Goal: Task Accomplishment & Management: Manage account settings

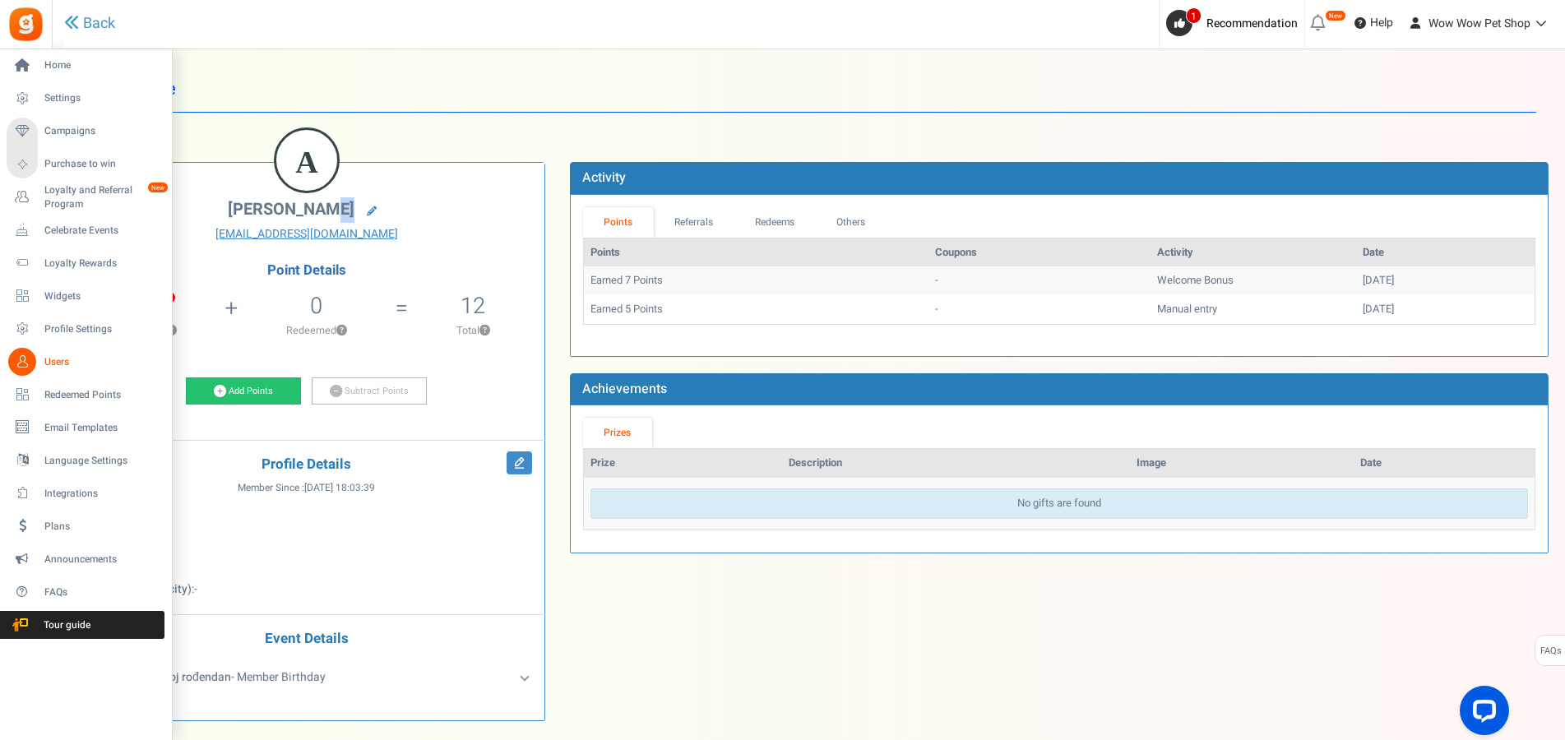
click at [21, 363] on icon at bounding box center [22, 362] width 28 height 28
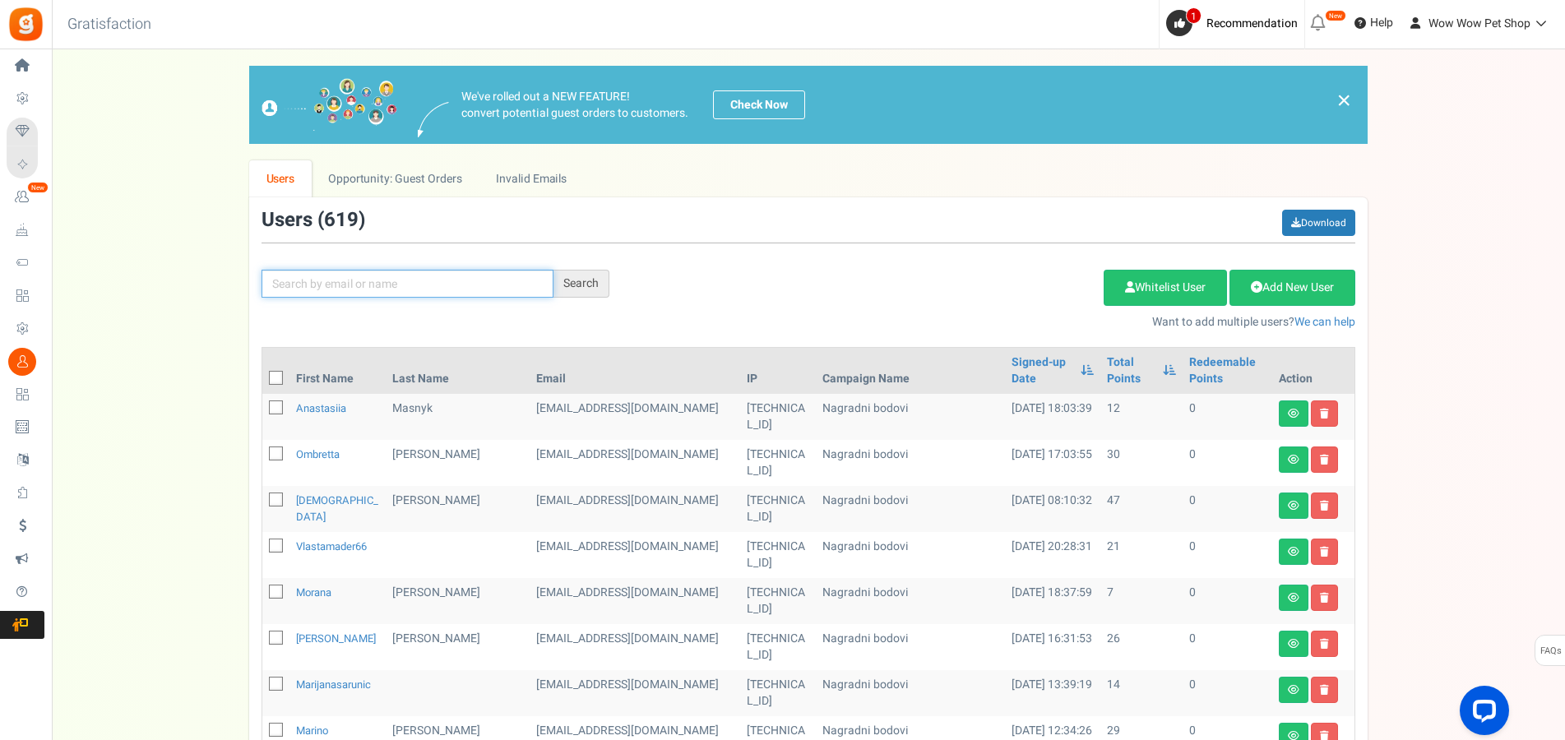
click at [328, 285] on input "text" at bounding box center [408, 284] width 292 height 28
type input "šimac"
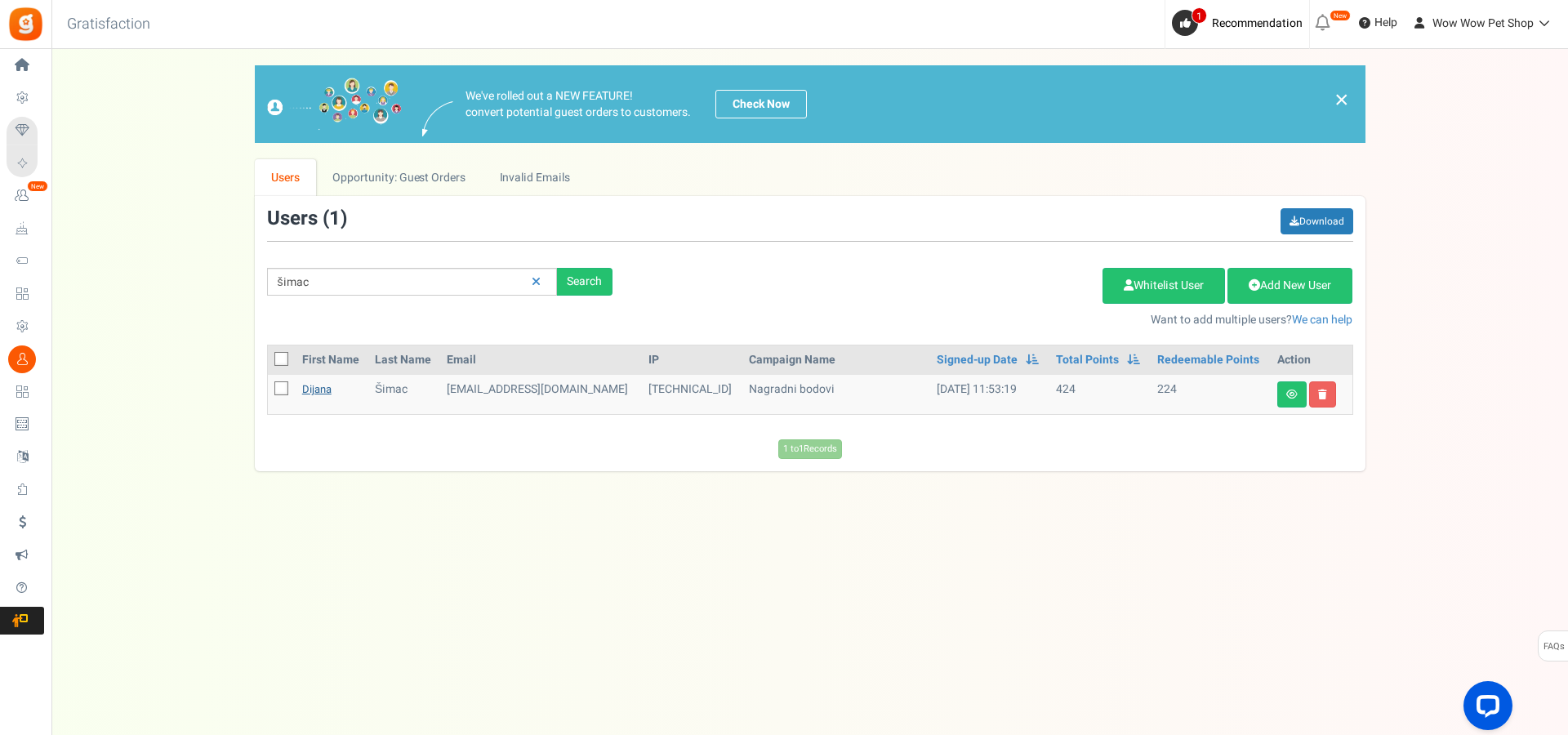
click at [317, 394] on link "Dijana" at bounding box center [317, 389] width 30 height 16
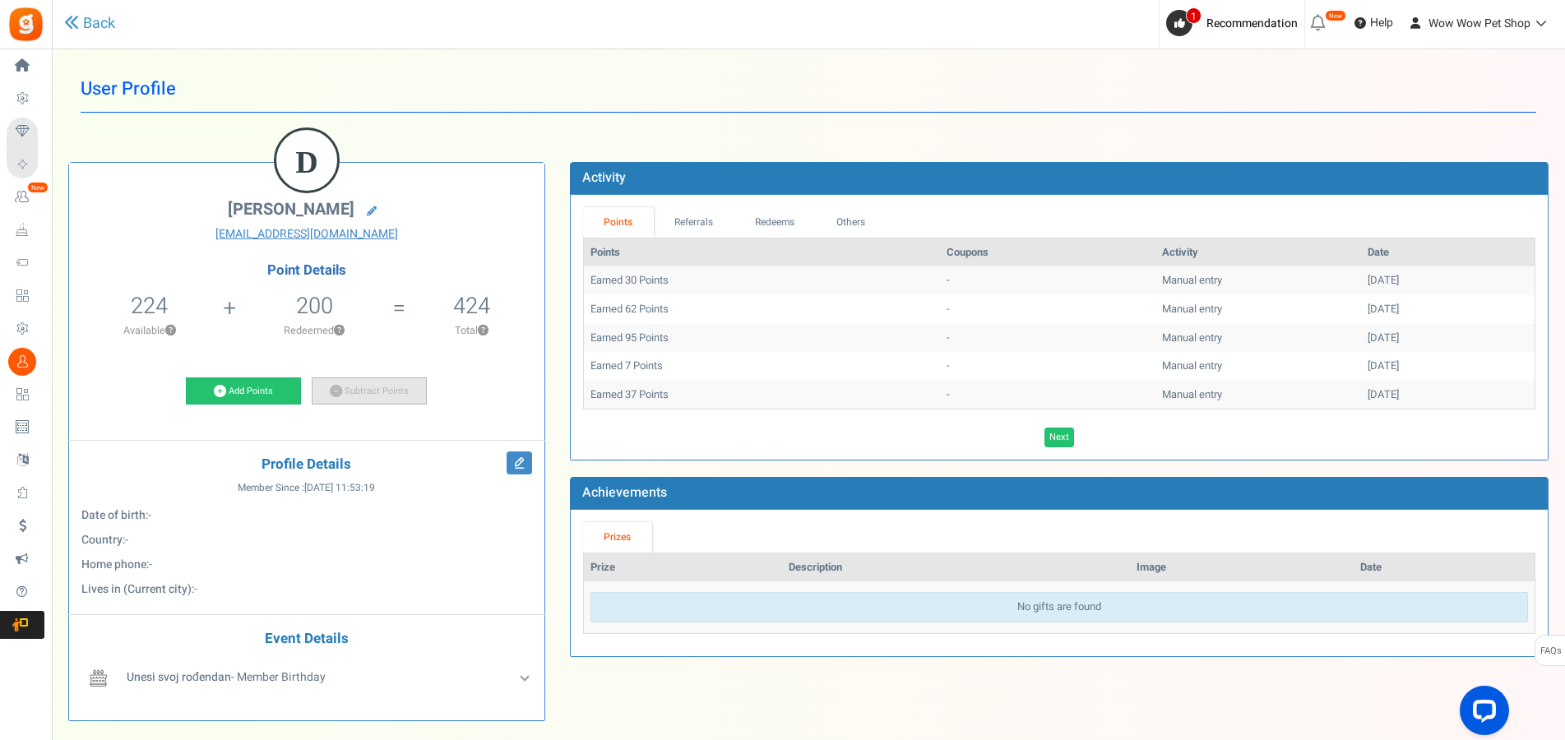
click at [378, 395] on link "Subtract Points" at bounding box center [369, 392] width 115 height 28
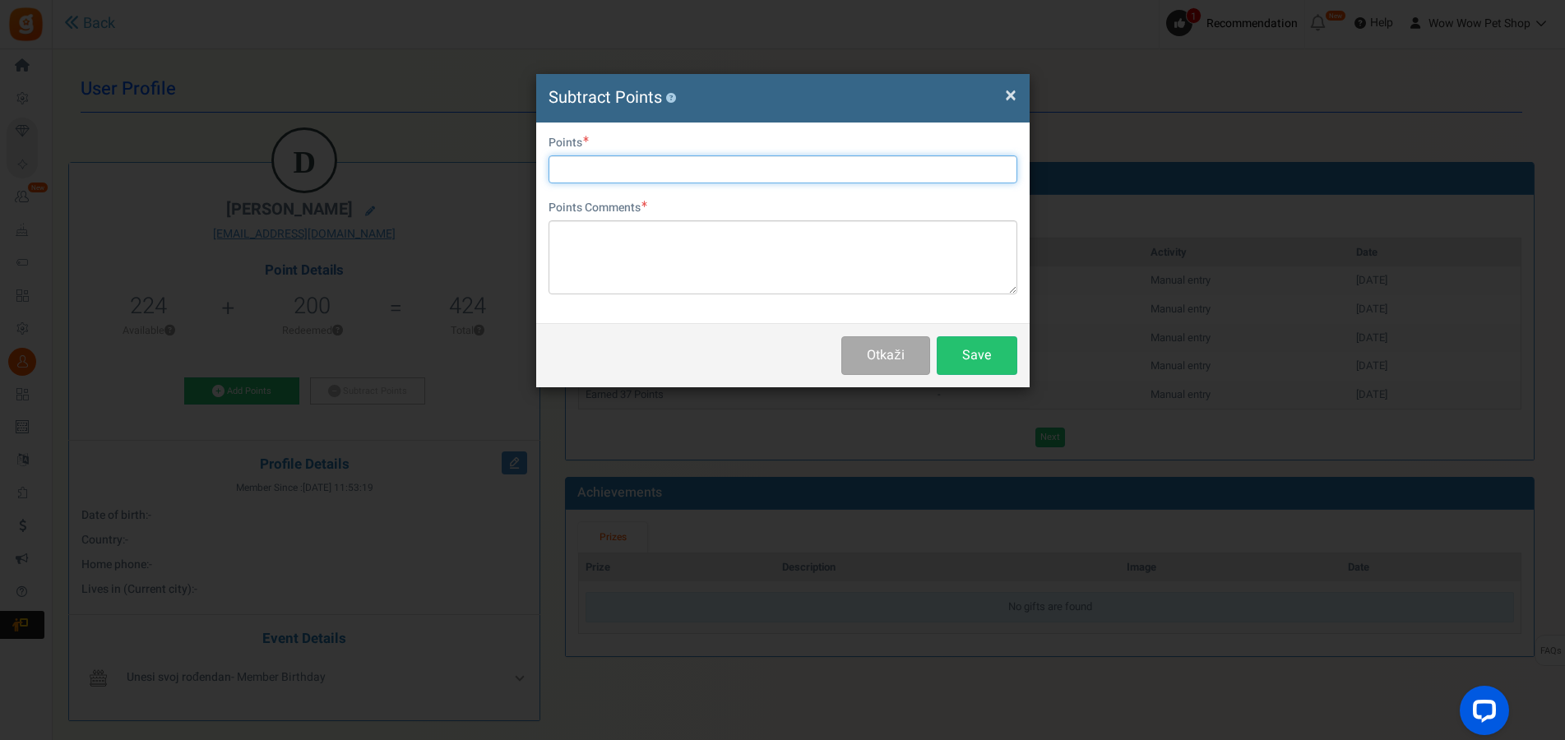
click at [633, 165] on input "text" at bounding box center [783, 169] width 469 height 28
type input "200"
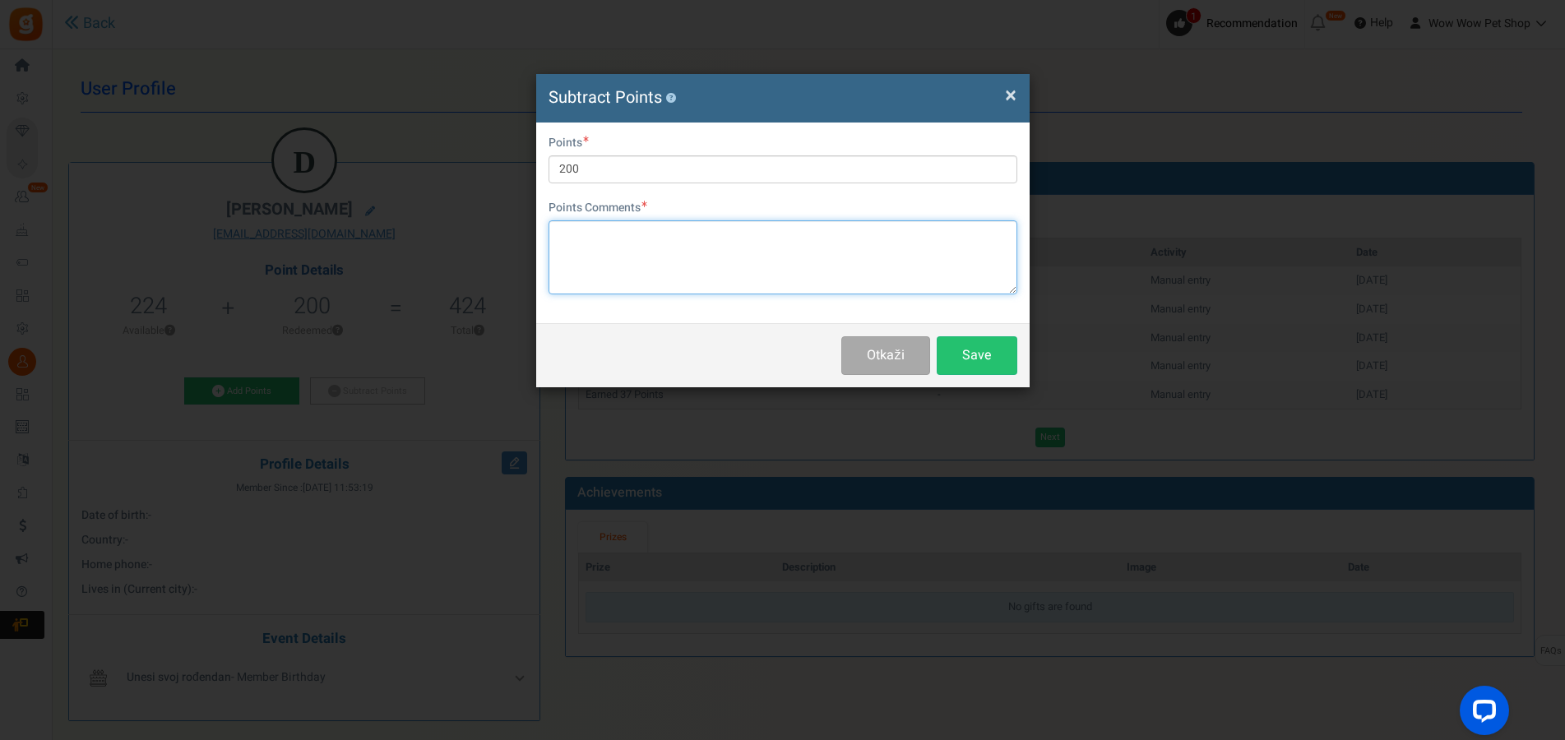
click at [652, 232] on textarea at bounding box center [783, 257] width 469 height 74
paste textarea "1631"
drag, startPoint x: 670, startPoint y: 239, endPoint x: 512, endPoint y: 242, distance: 157.9
click at [549, 242] on textarea "Račun br. 1631" at bounding box center [783, 257] width 469 height 74
type textarea "Račun br. 1631"
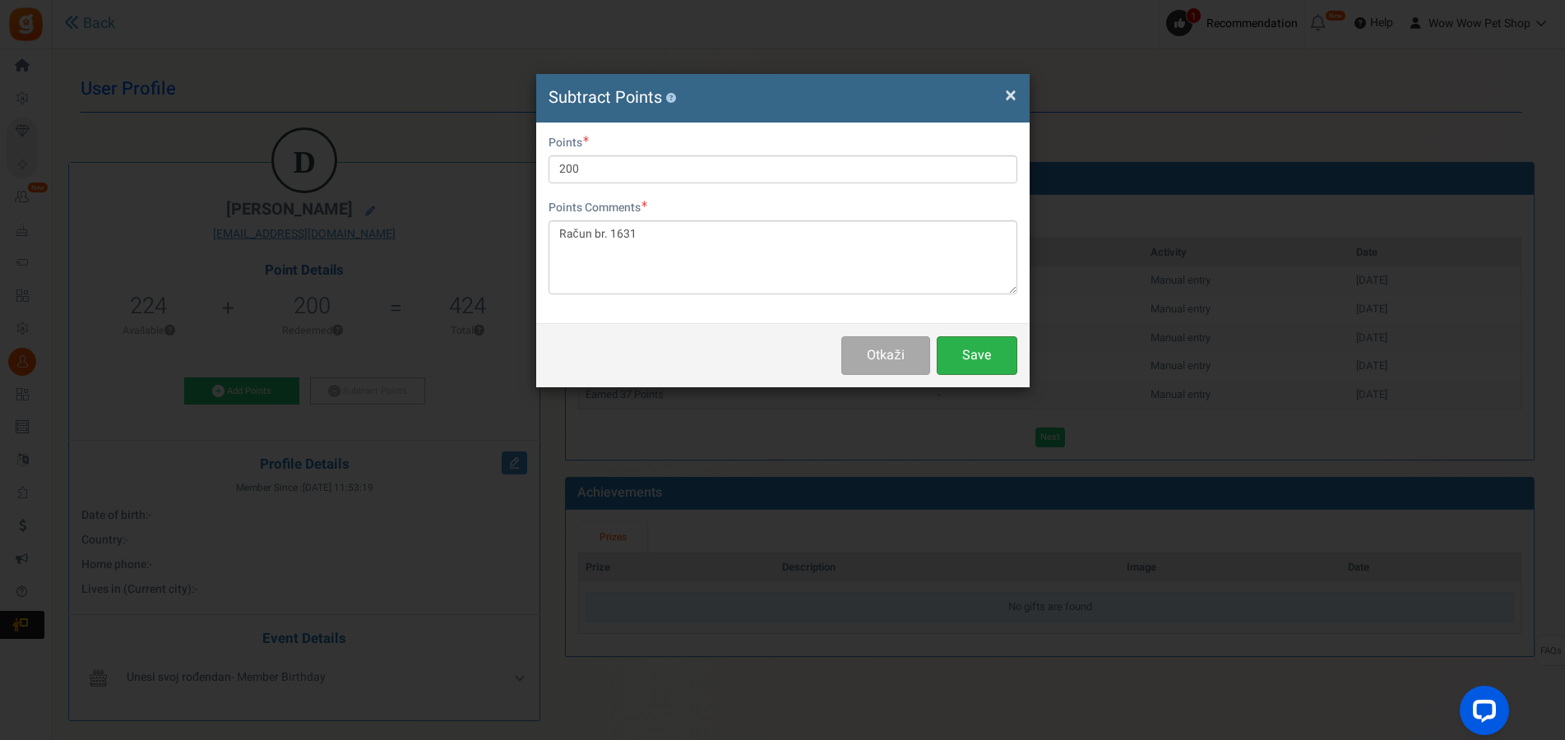
click at [984, 356] on button "Save" at bounding box center [977, 355] width 81 height 39
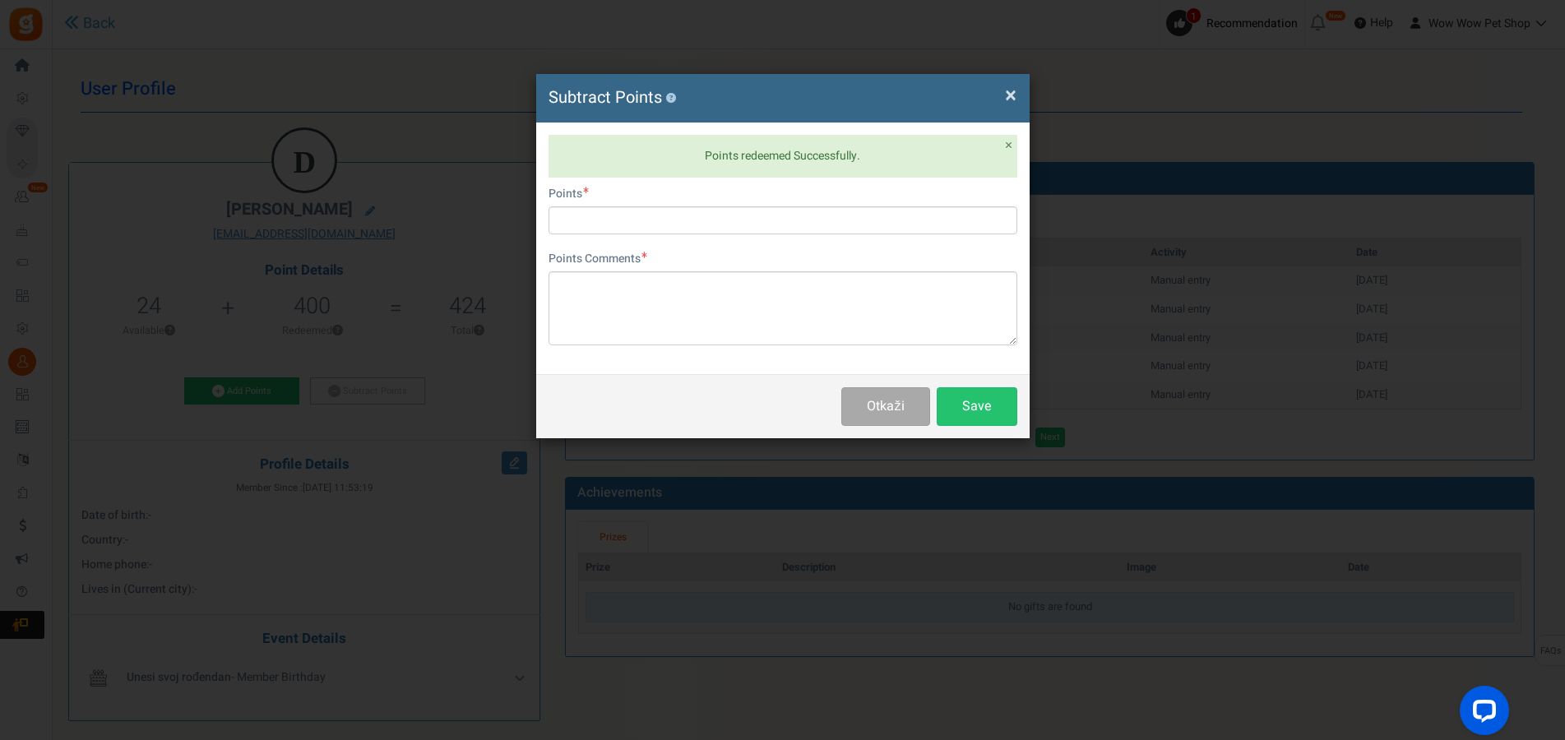
click at [1011, 96] on span "×" at bounding box center [1011, 95] width 12 height 31
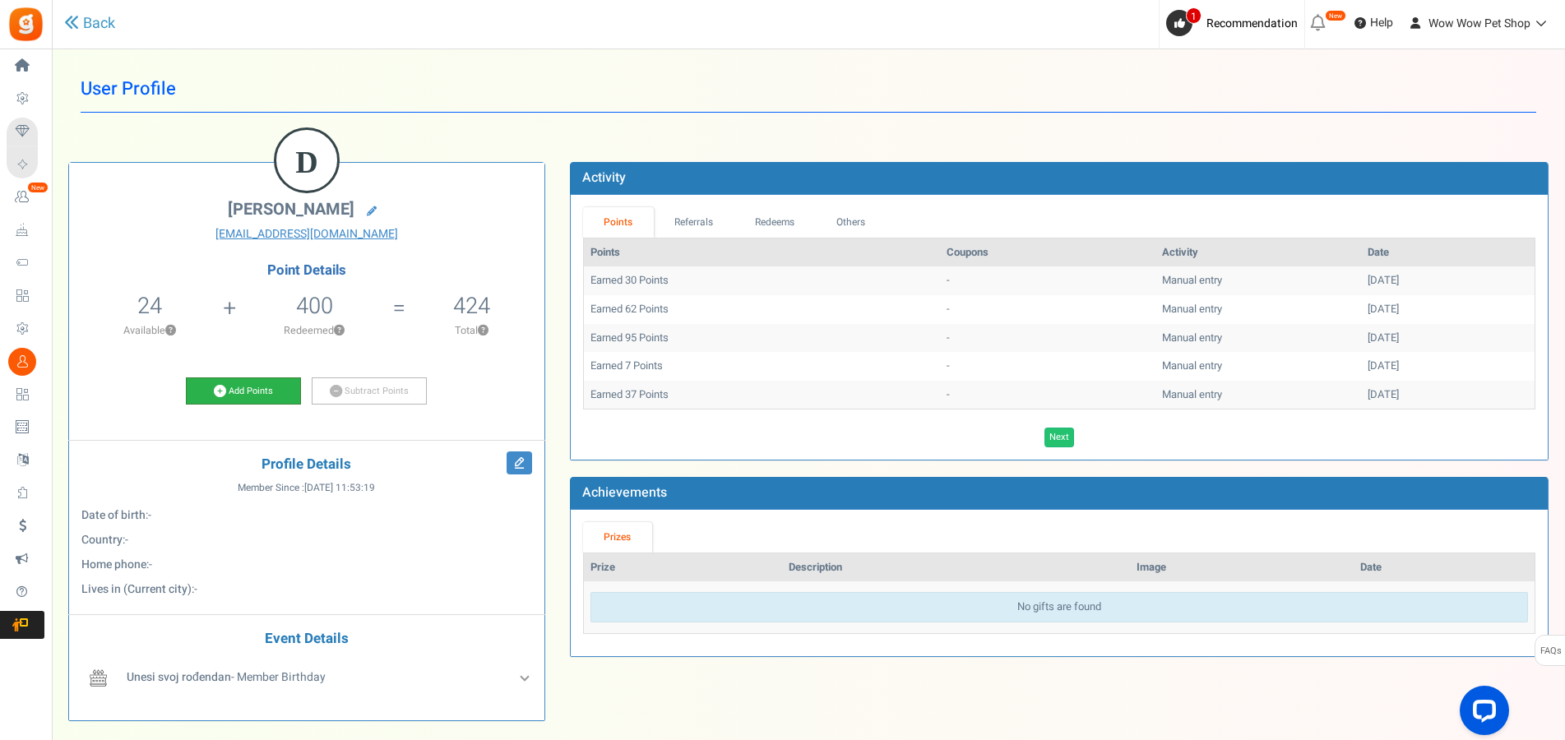
click at [254, 386] on link "Add Points" at bounding box center [243, 392] width 115 height 28
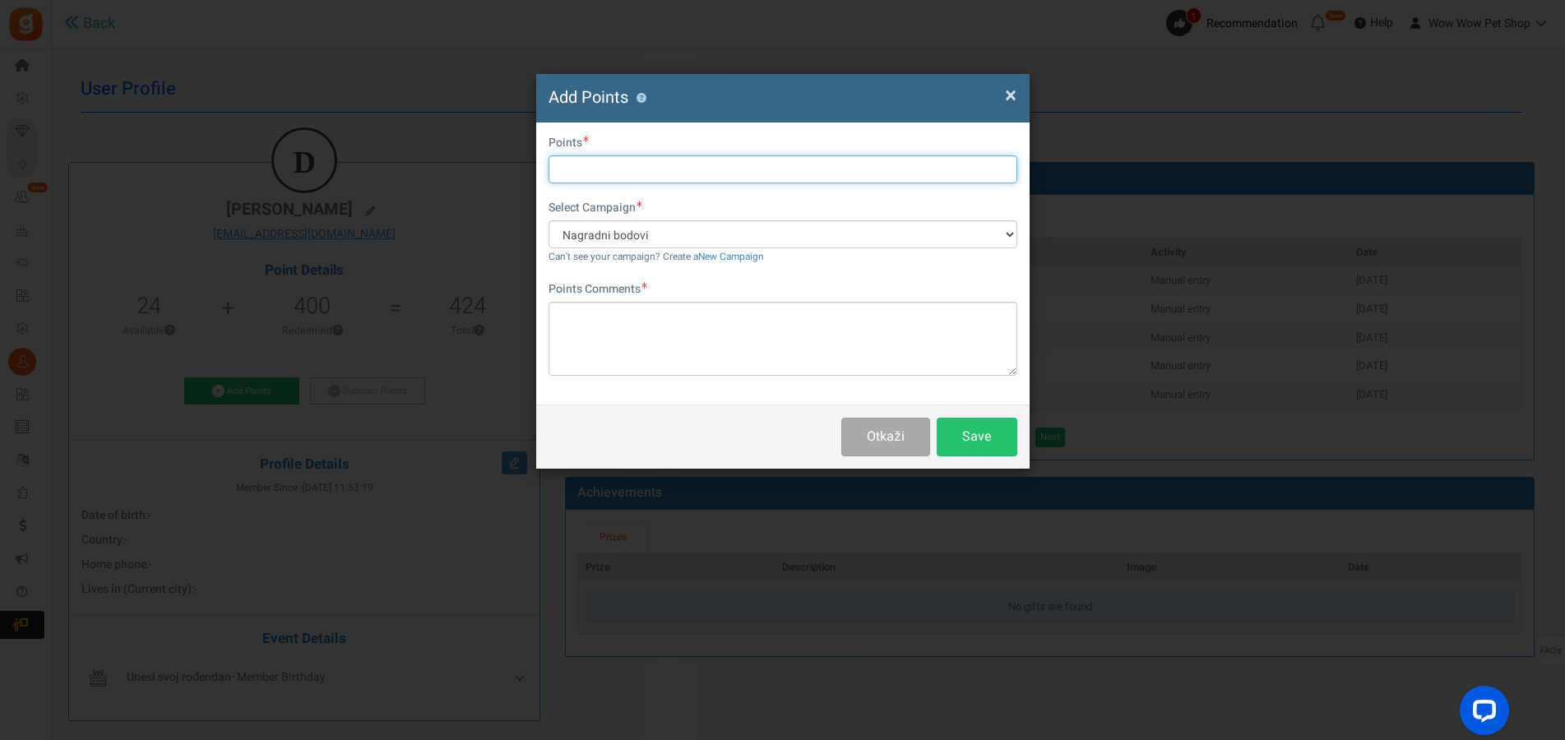
click at [585, 164] on input "text" at bounding box center [783, 169] width 469 height 28
type input "72"
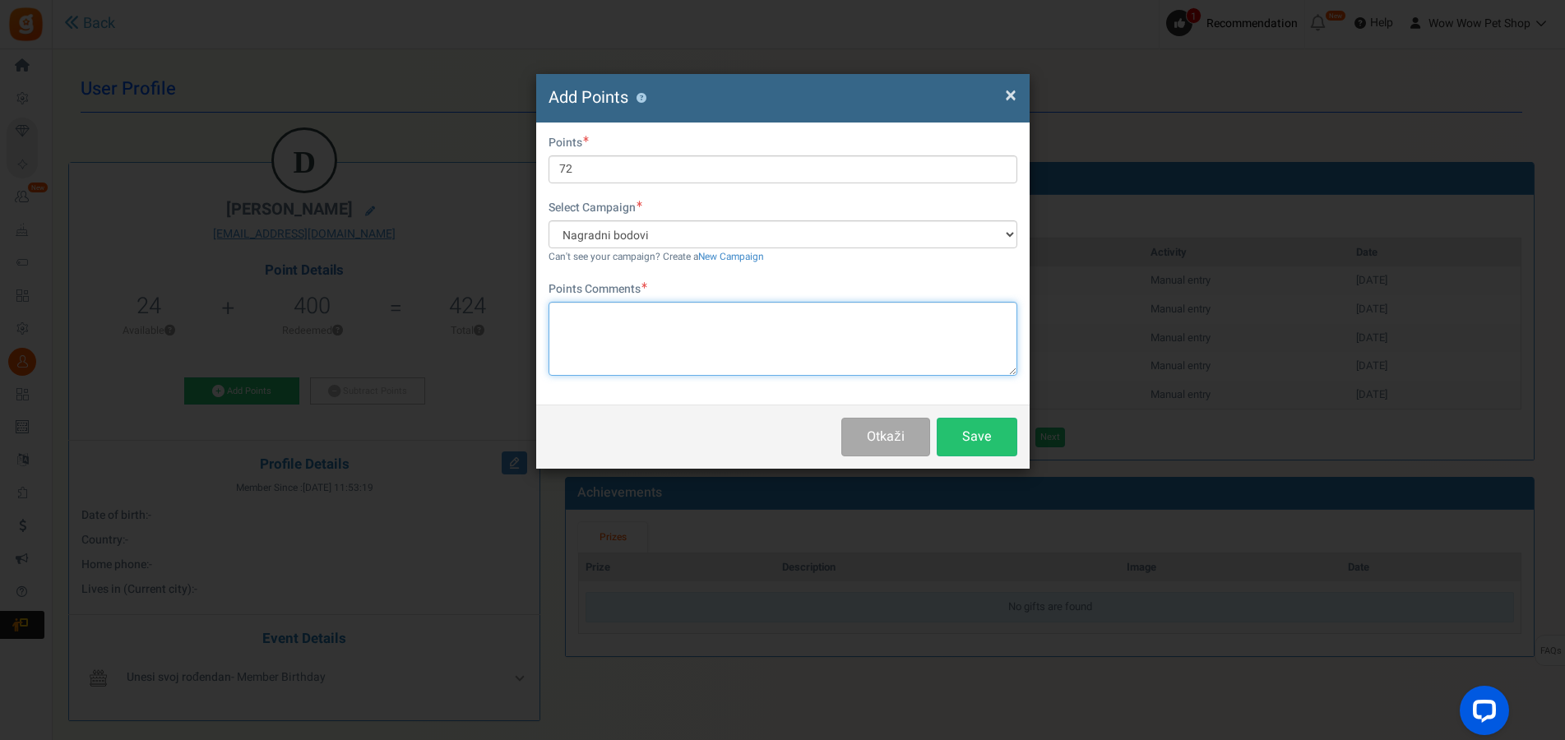
click at [670, 324] on textarea at bounding box center [783, 339] width 469 height 74
paste textarea "Račun br. 1631"
type textarea "Račun br. 1631"
click at [977, 434] on button "Save" at bounding box center [977, 437] width 81 height 39
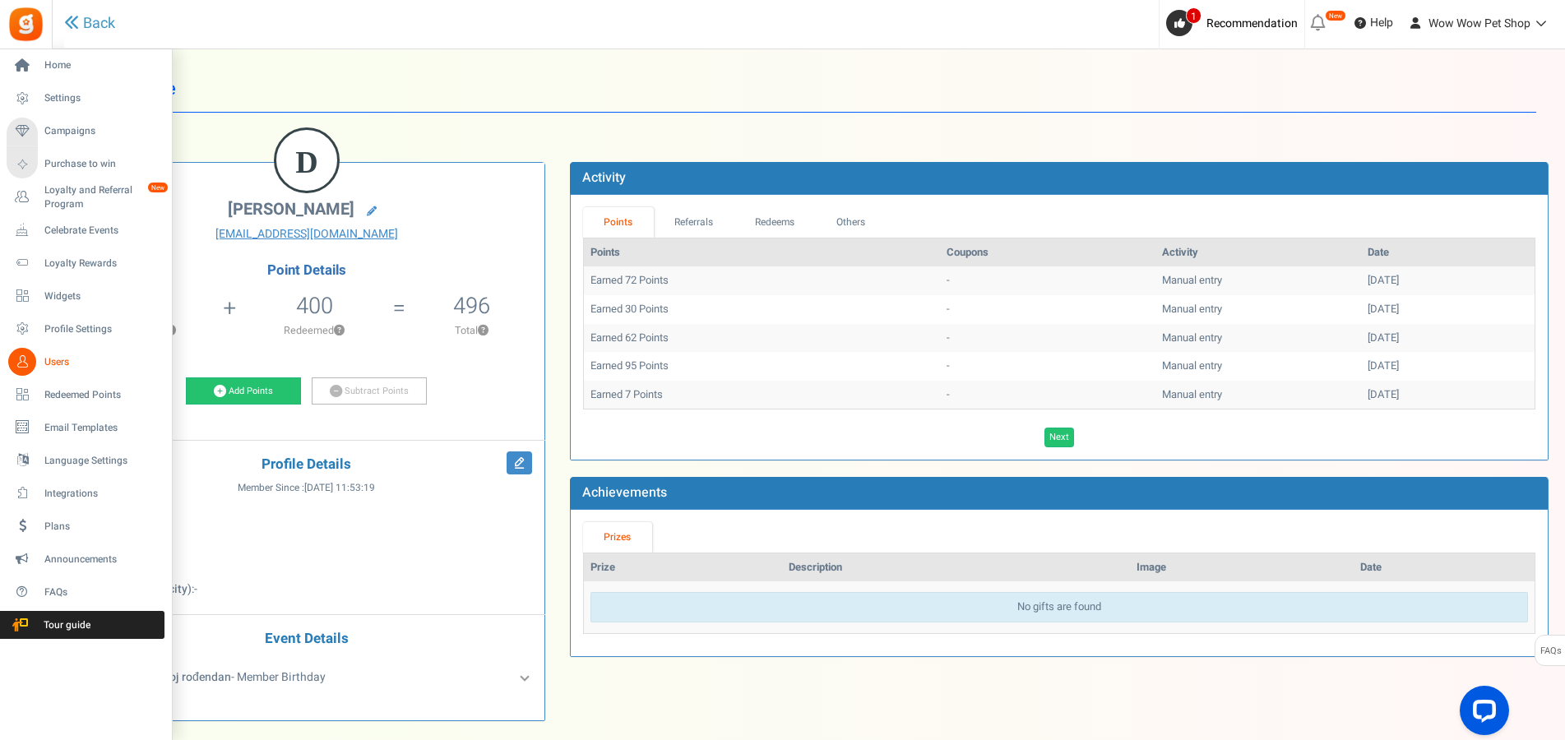
click at [35, 354] on link "Users" at bounding box center [86, 362] width 158 height 28
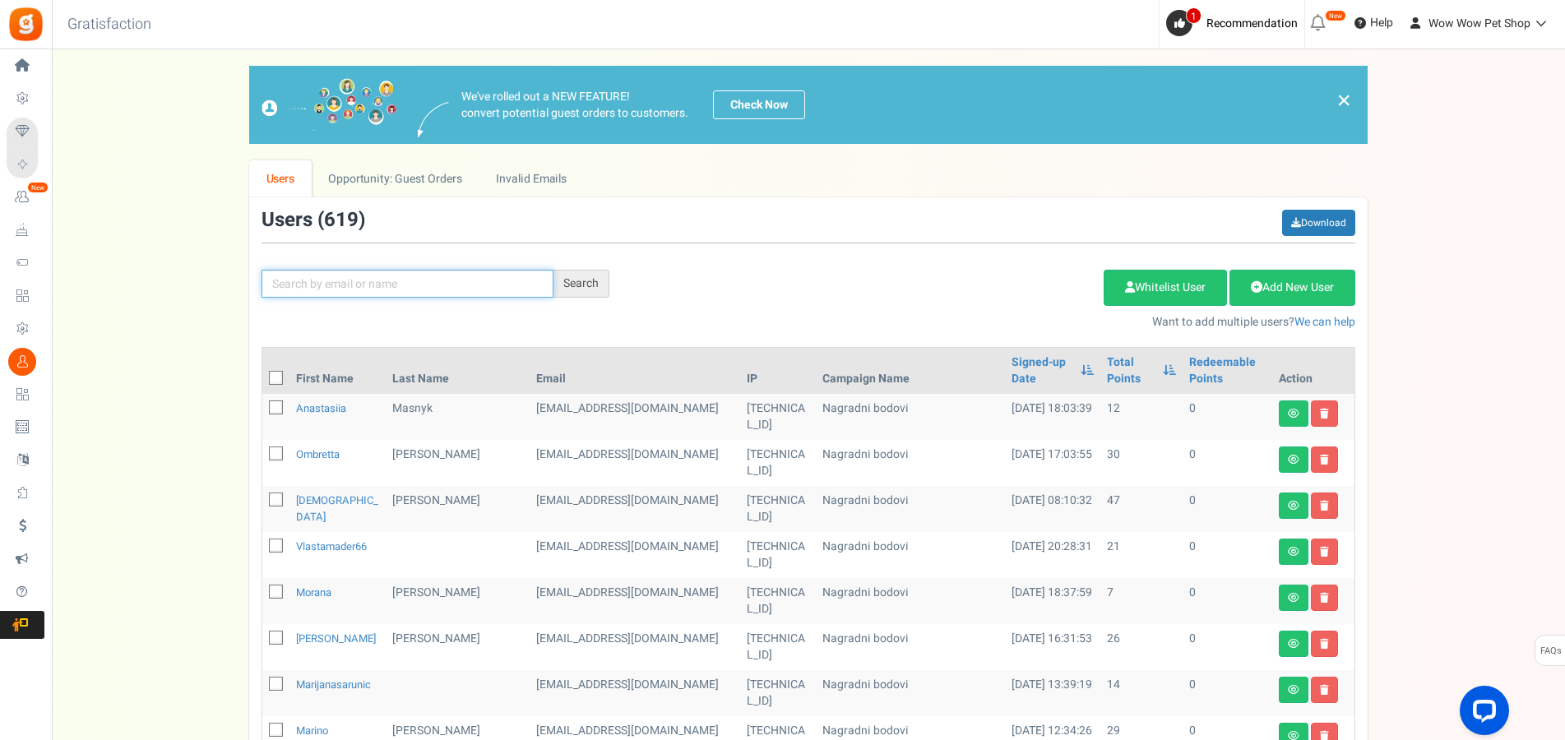
click at [373, 280] on input "text" at bounding box center [408, 284] width 292 height 28
type input "gulam"
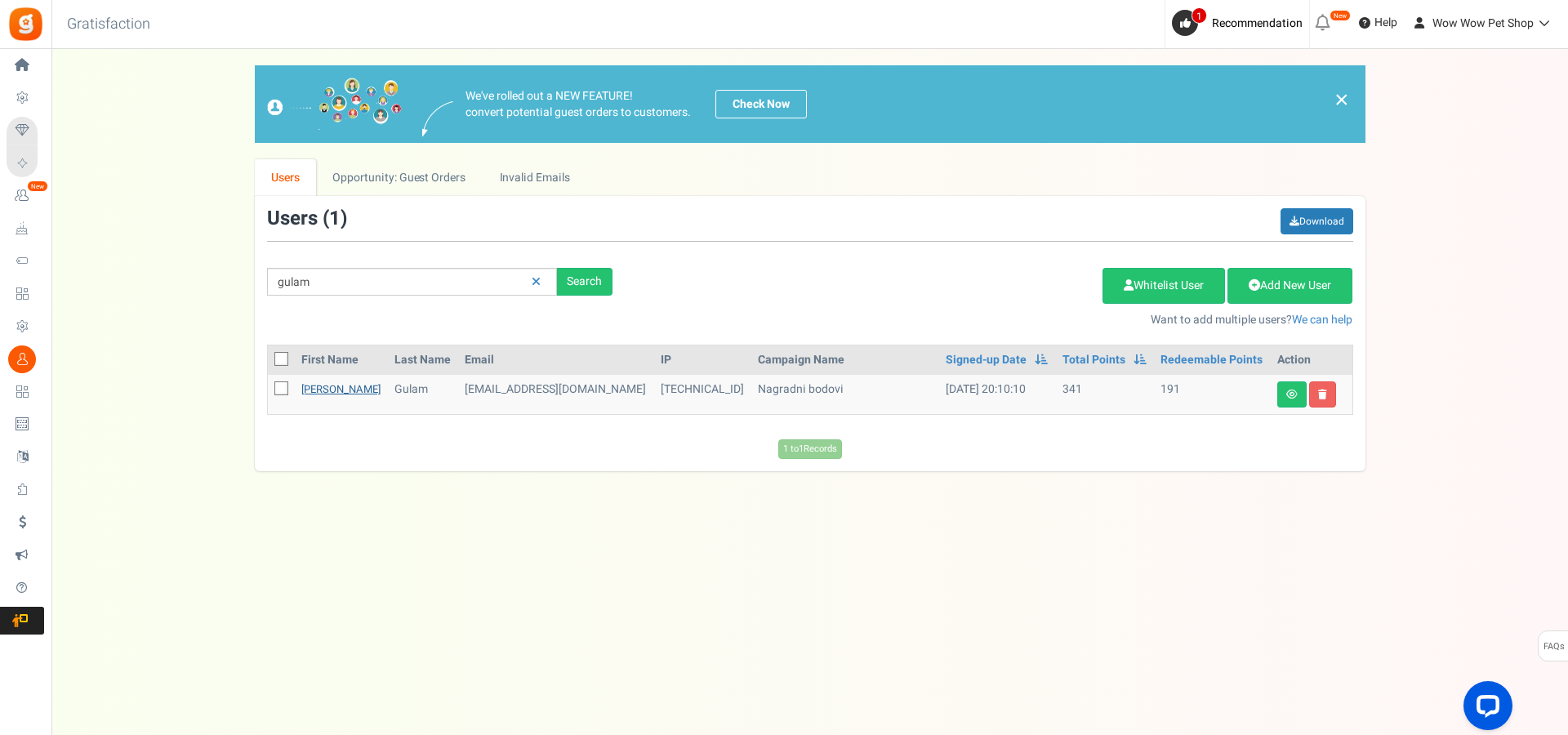
click at [312, 390] on link "[PERSON_NAME]" at bounding box center [342, 389] width 79 height 16
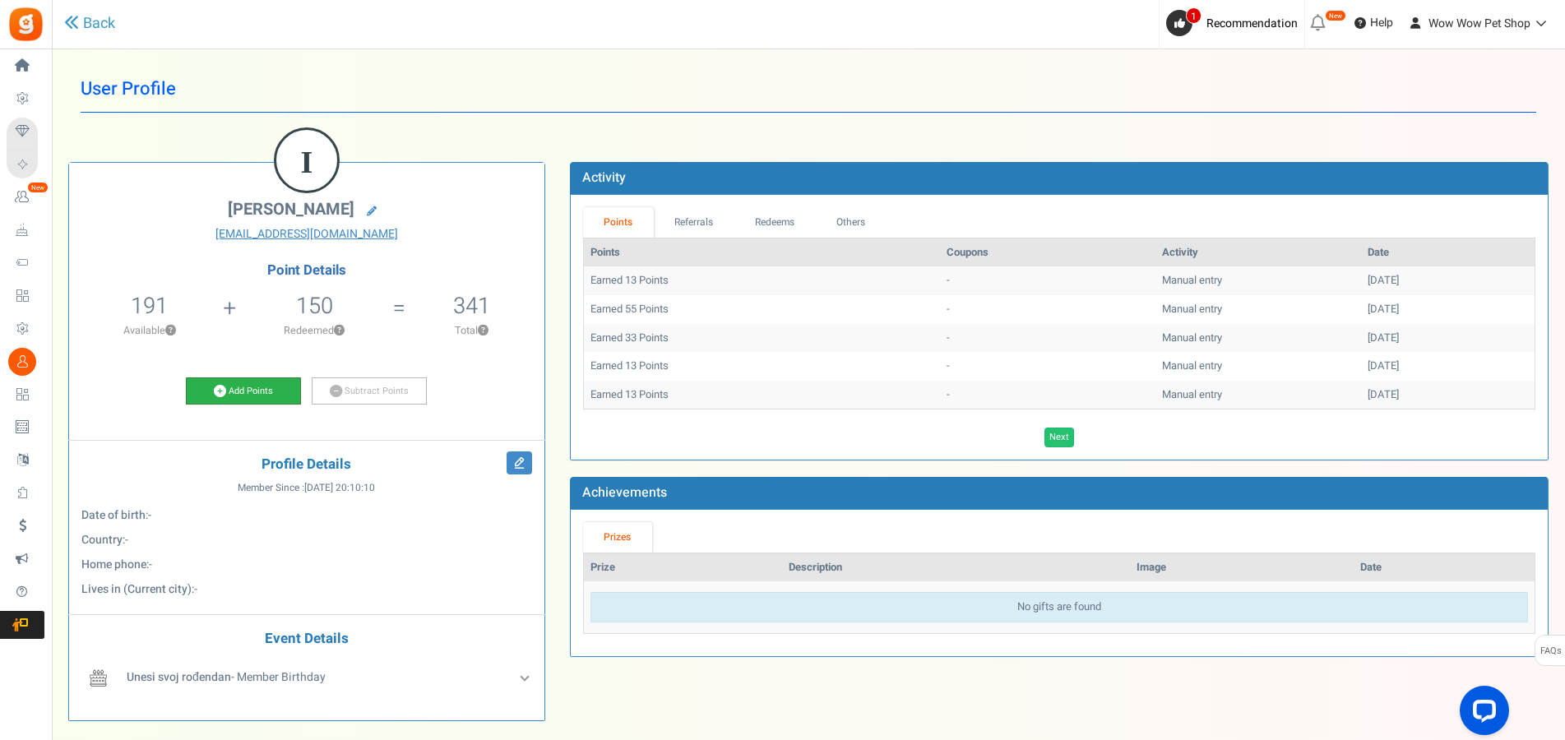
click at [243, 396] on link "Add Points" at bounding box center [243, 392] width 115 height 28
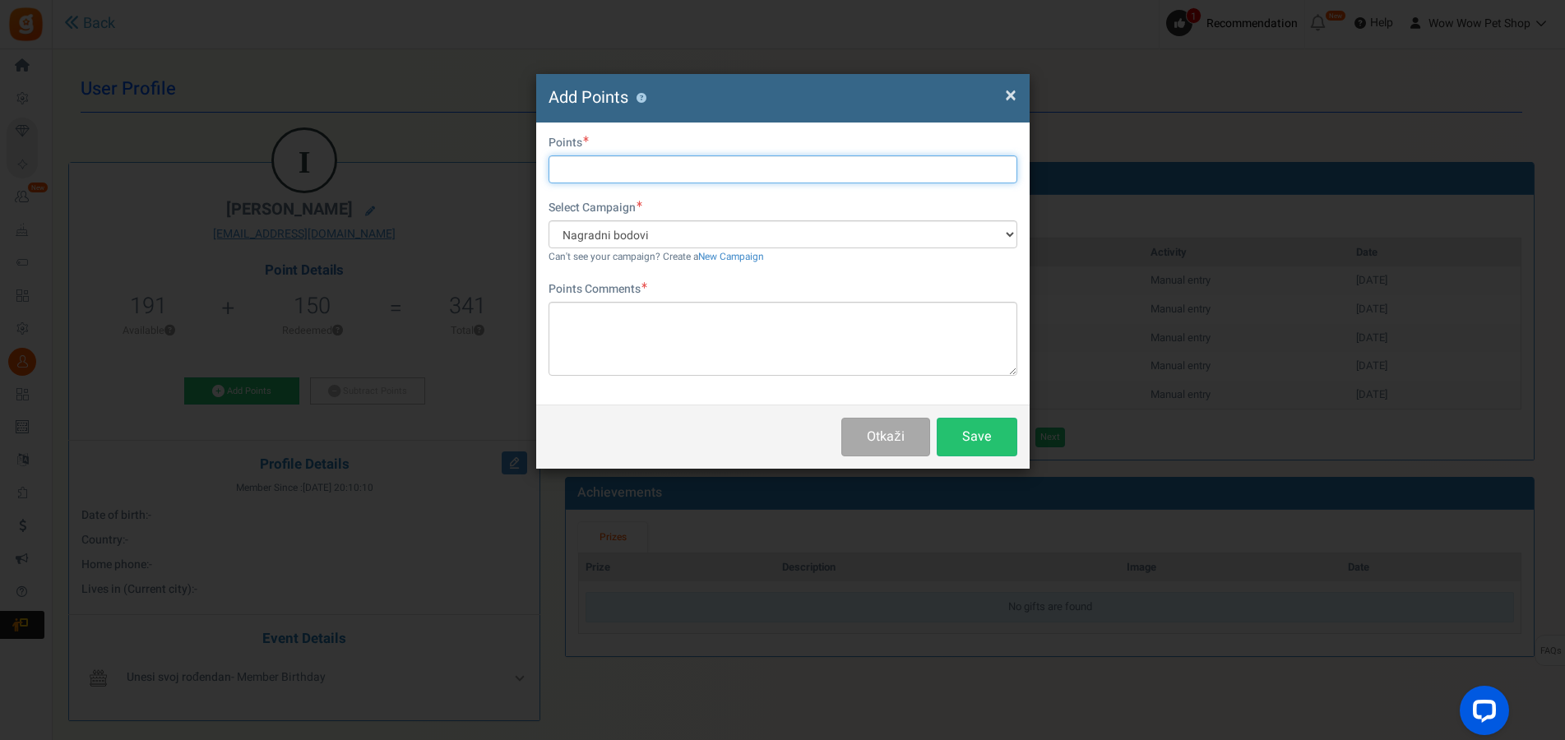
click at [615, 162] on input "text" at bounding box center [783, 169] width 469 height 28
type input "67"
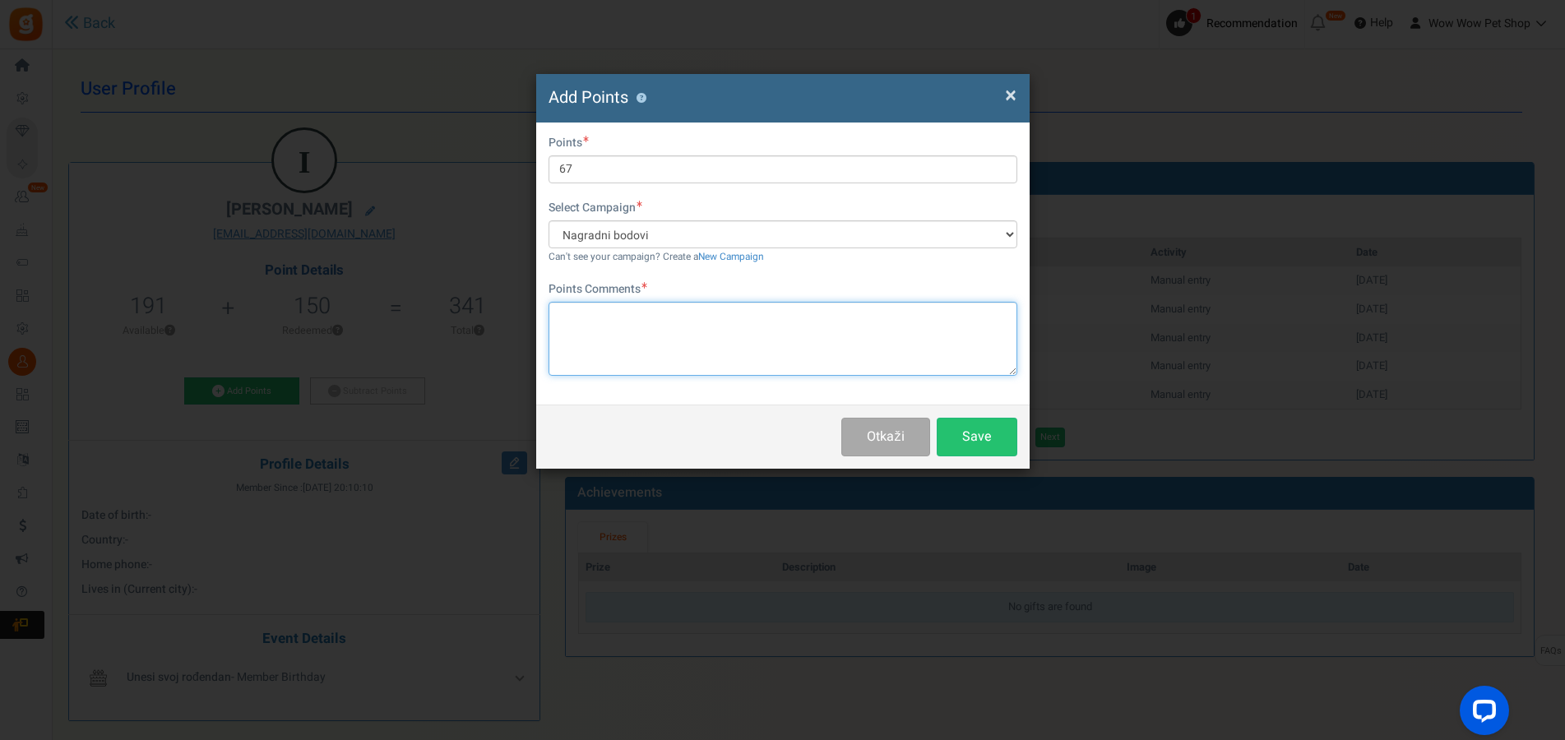
click at [666, 336] on textarea at bounding box center [783, 339] width 469 height 74
type textarea "Račun br. 1632"
click at [973, 433] on button "Save" at bounding box center [977, 437] width 81 height 39
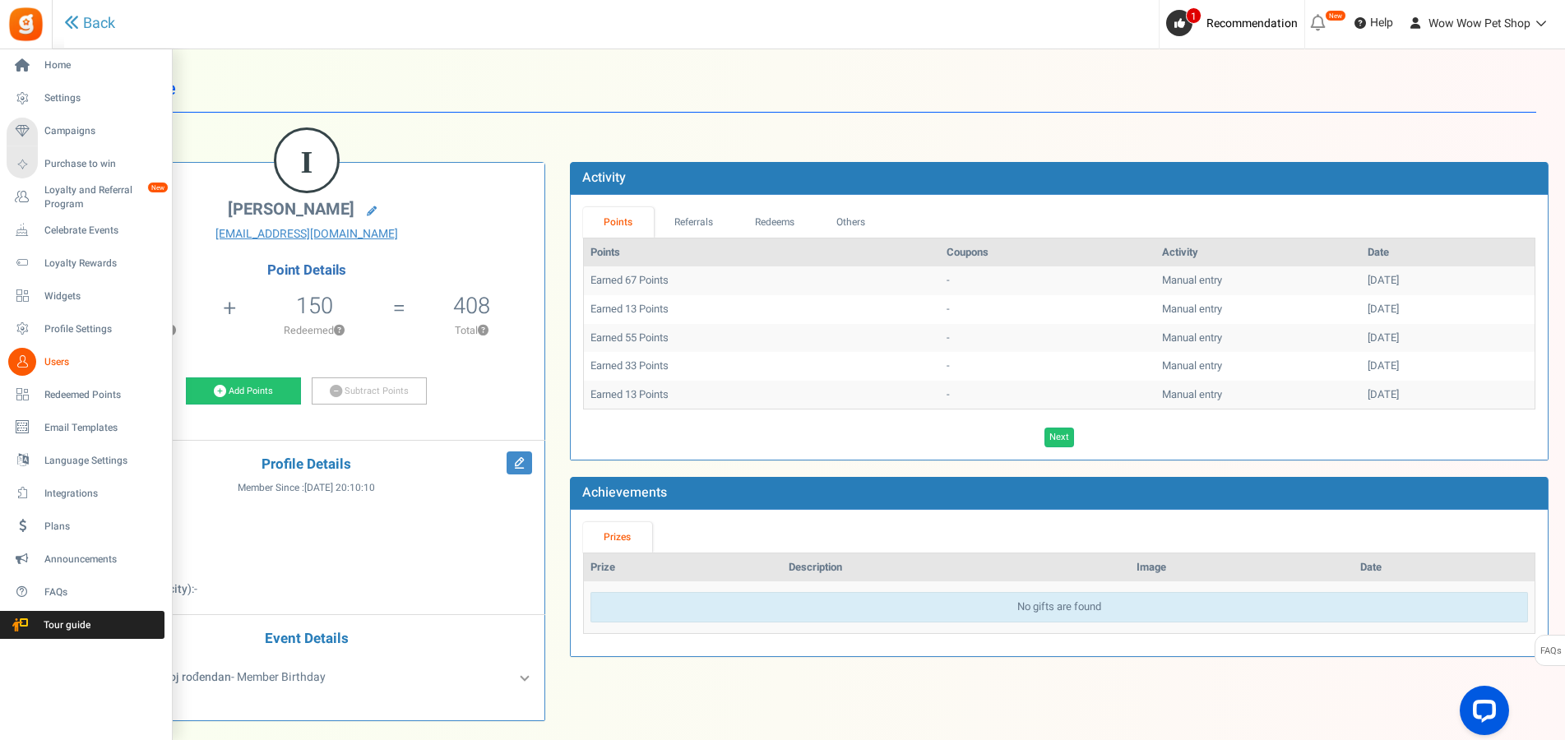
click at [33, 353] on link "Users" at bounding box center [86, 362] width 158 height 28
